Goal: Task Accomplishment & Management: Use online tool/utility

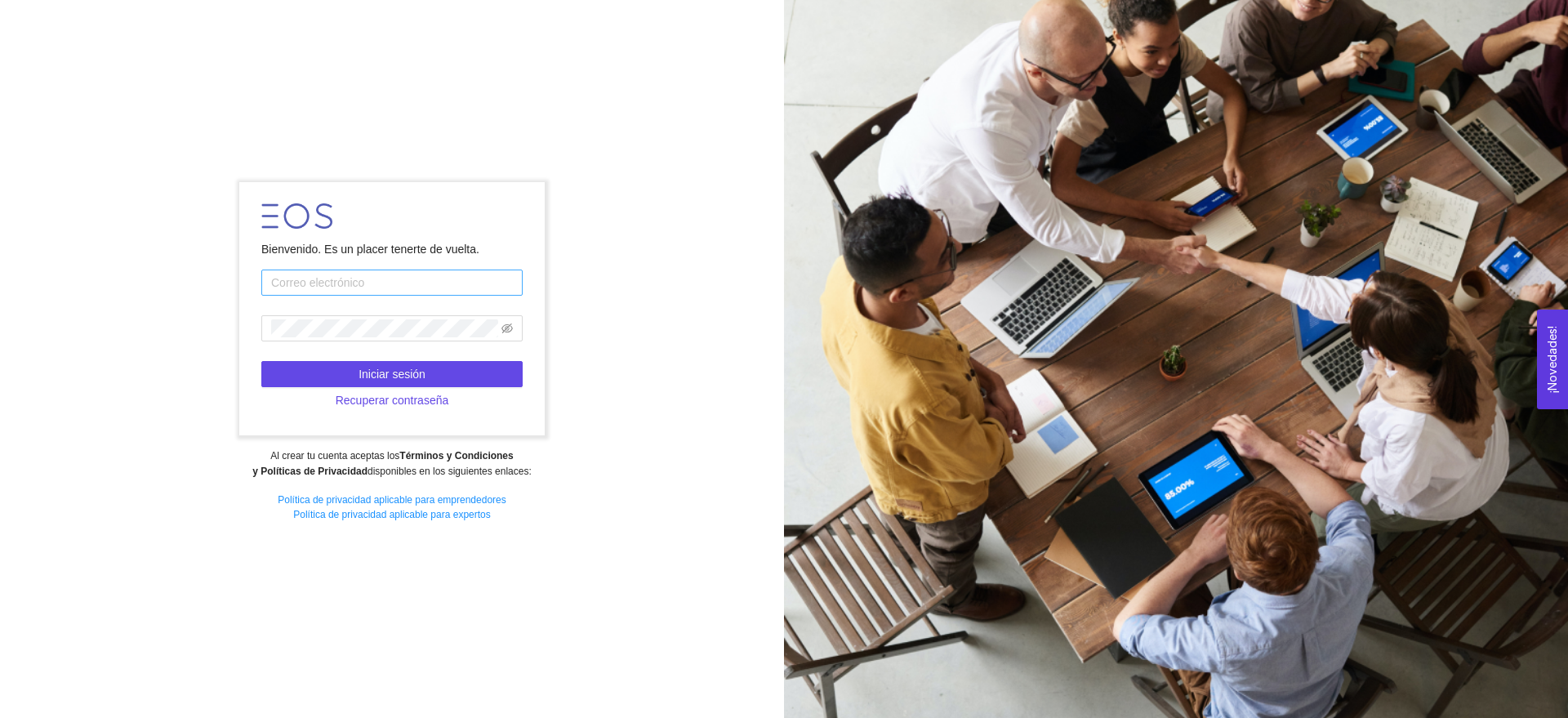
click at [361, 280] on input "text" at bounding box center [392, 282] width 261 height 26
type input "ekuri@sapal.gob.mx"
click at [385, 365] on span "Iniciar sesión" at bounding box center [392, 374] width 67 height 18
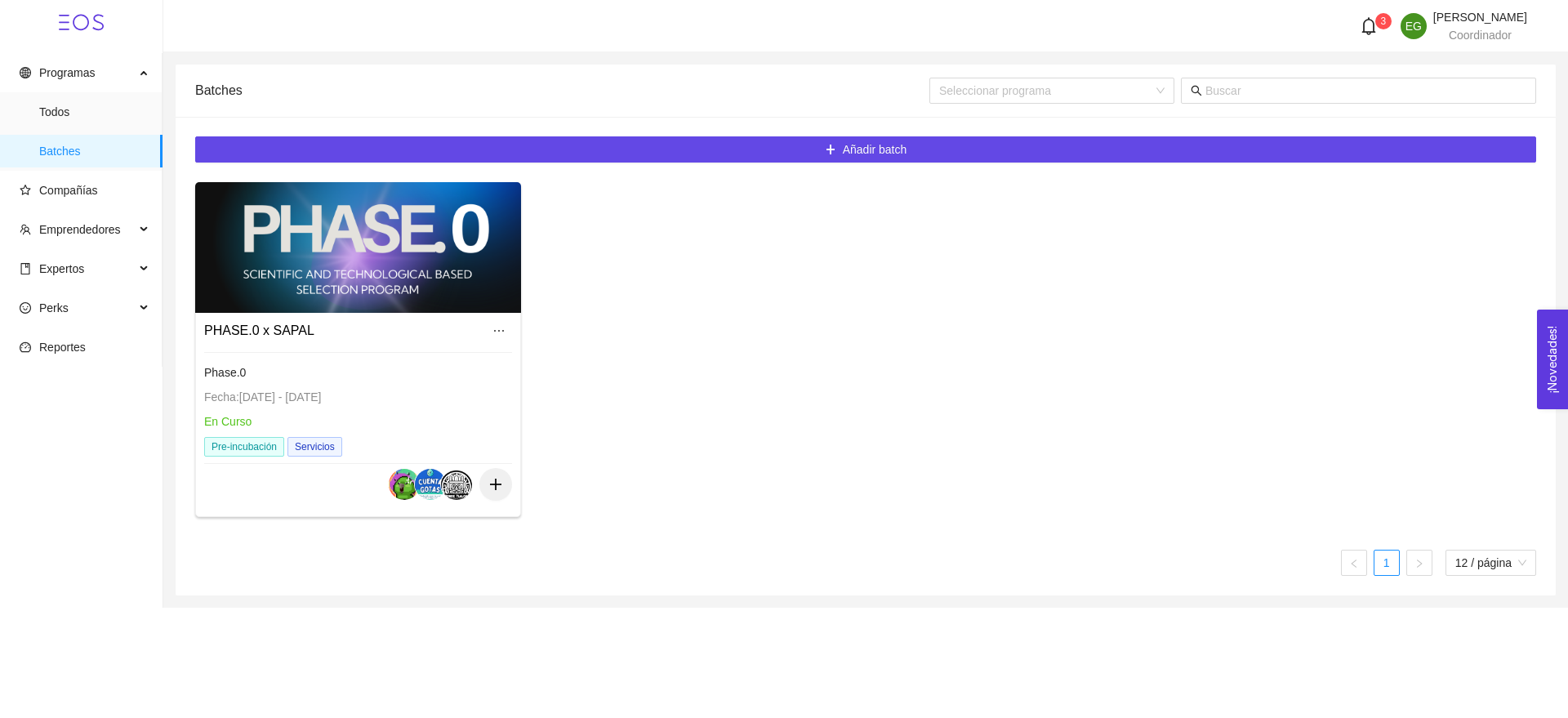
click at [380, 396] on div "Fecha: 01/01/2024 - 31/12/2025" at bounding box center [358, 397] width 308 height 18
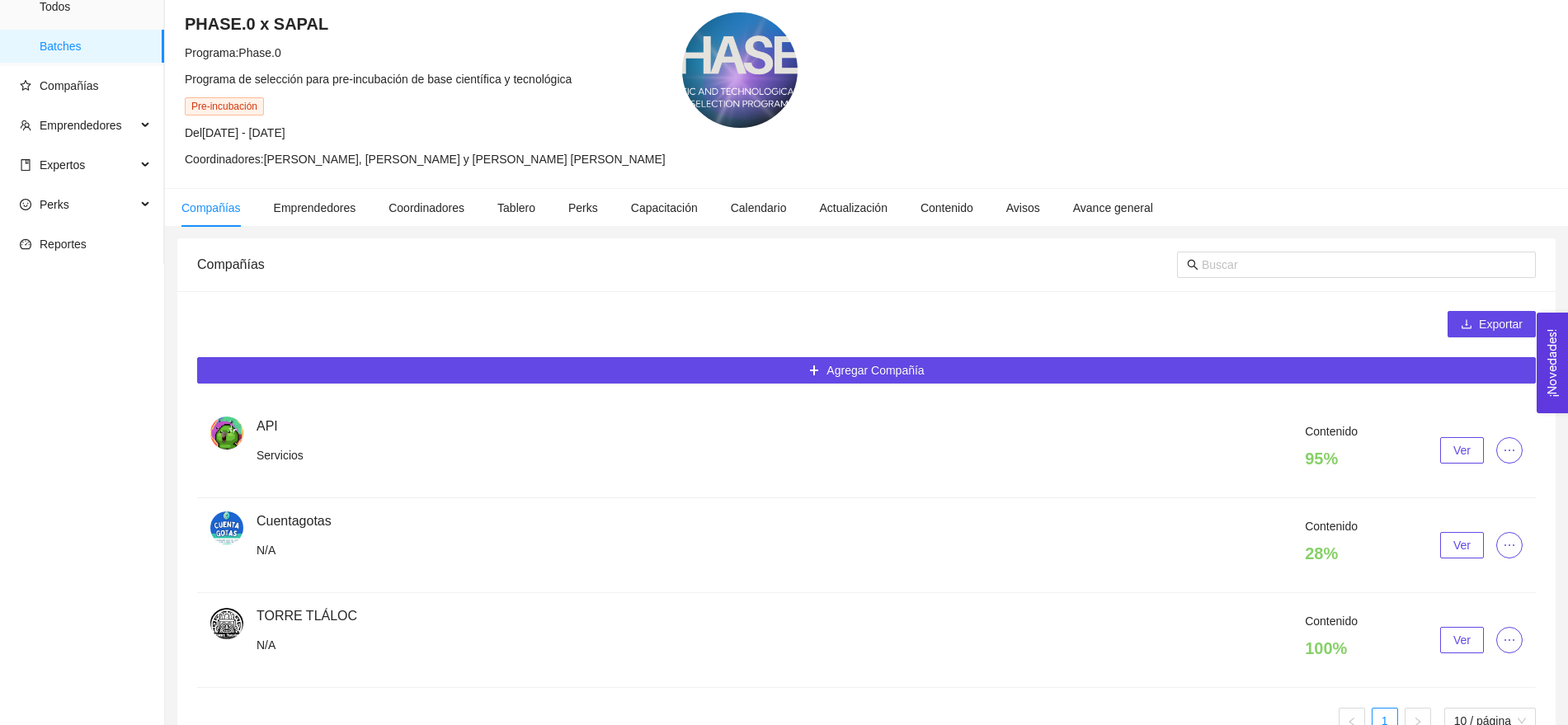
scroll to position [147, 0]
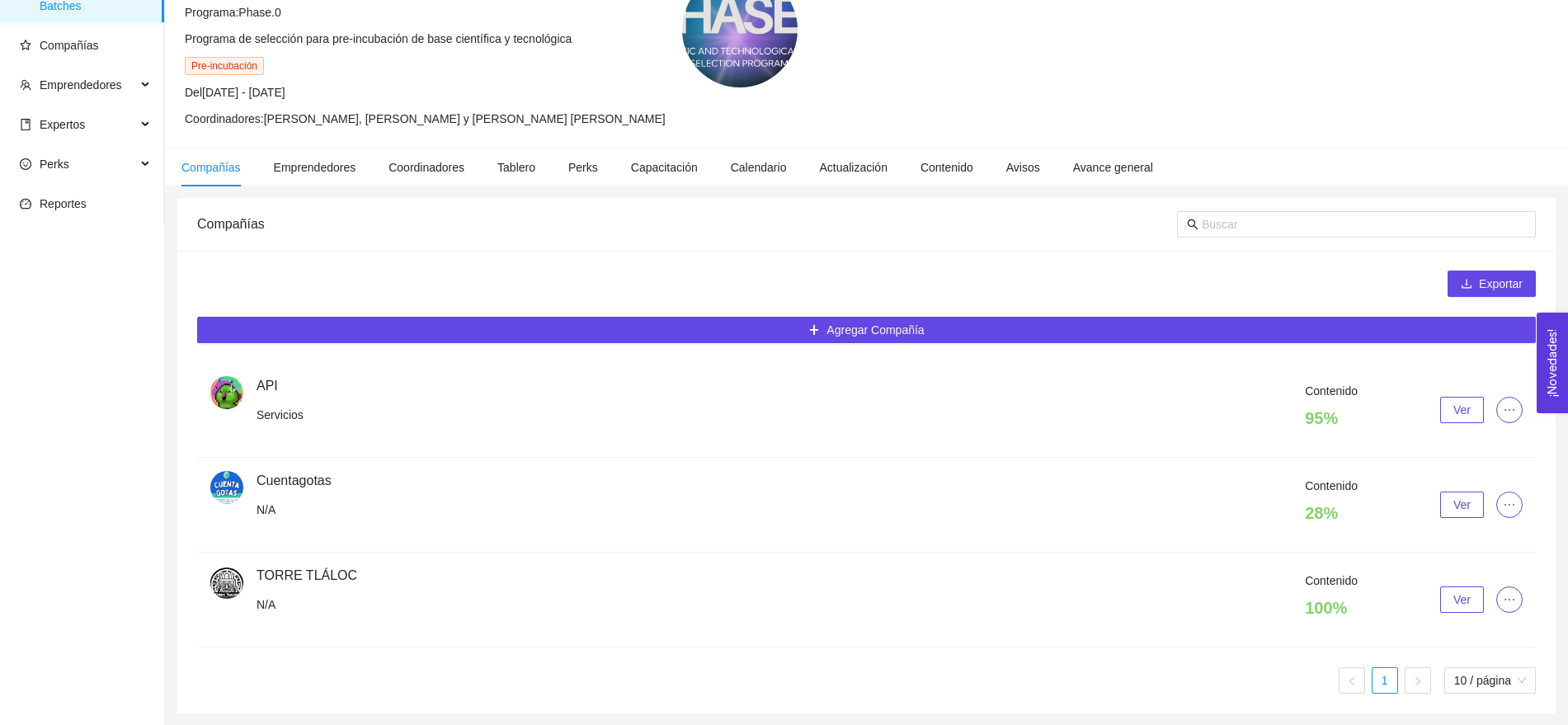
click at [1329, 511] on h4 "28 %" at bounding box center [1330, 512] width 52 height 23
click at [1452, 497] on button "Ver" at bounding box center [1462, 504] width 44 height 27
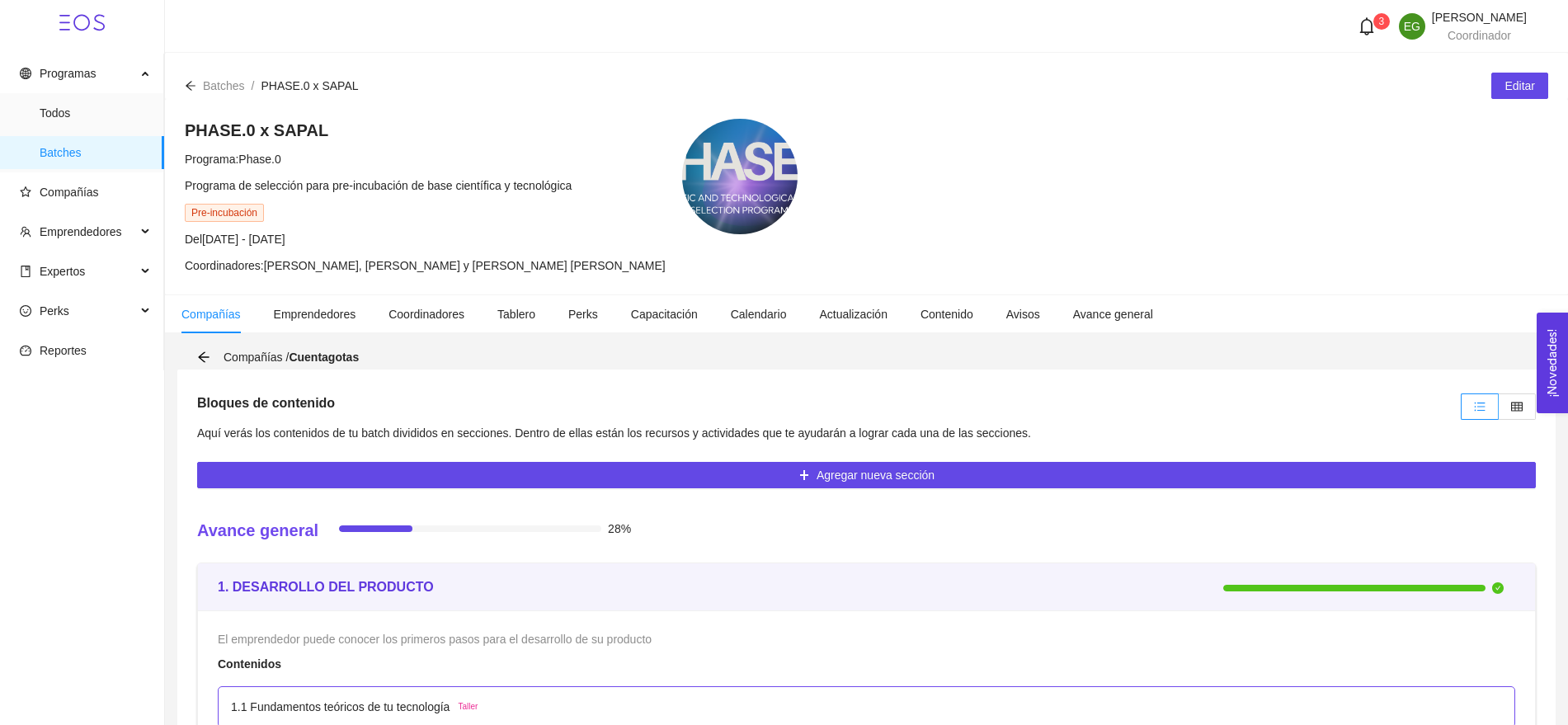
click at [1357, 30] on icon "bell" at bounding box center [1367, 27] width 18 height 18
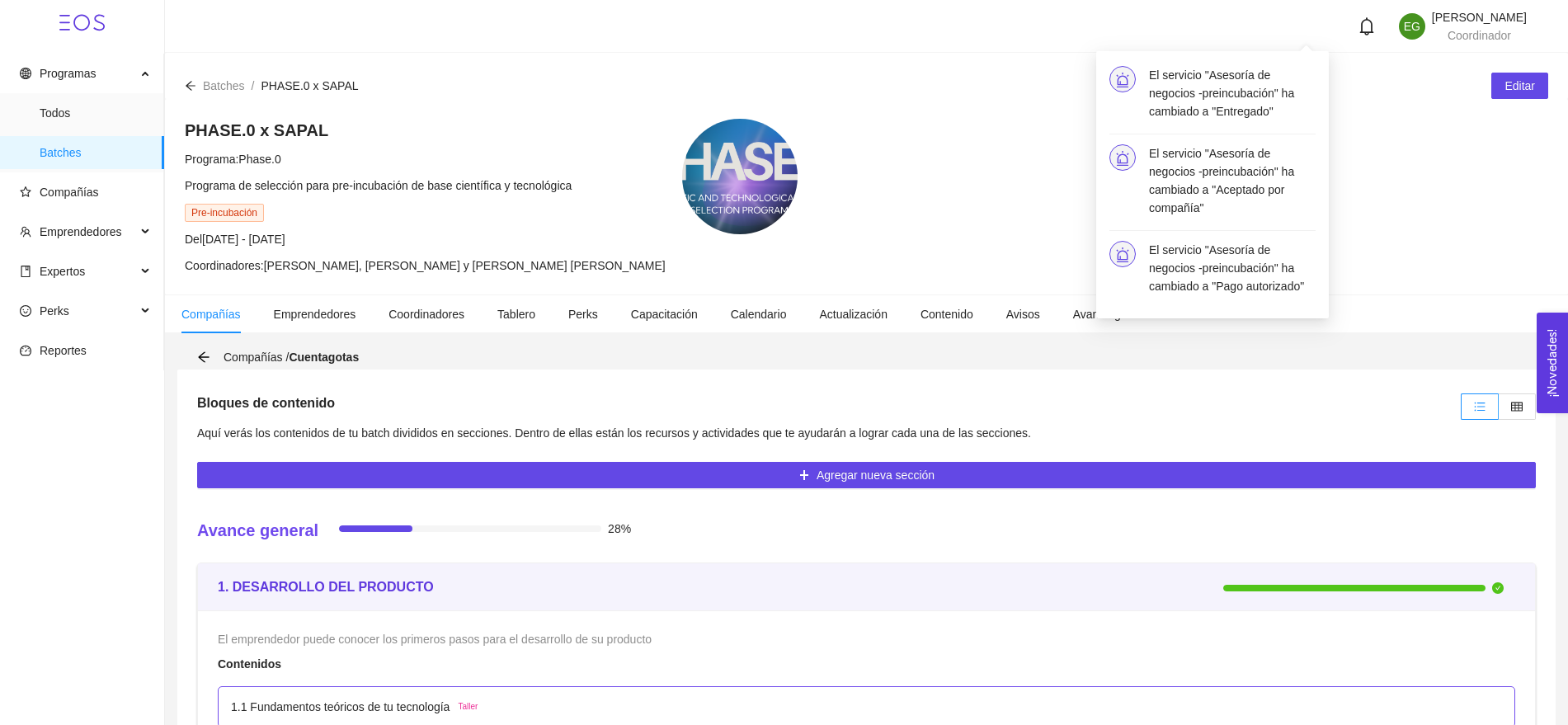
scroll to position [23, 0]
click at [1360, 24] on icon "bell" at bounding box center [1367, 27] width 14 height 18
